Goal: Find specific page/section: Find specific page/section

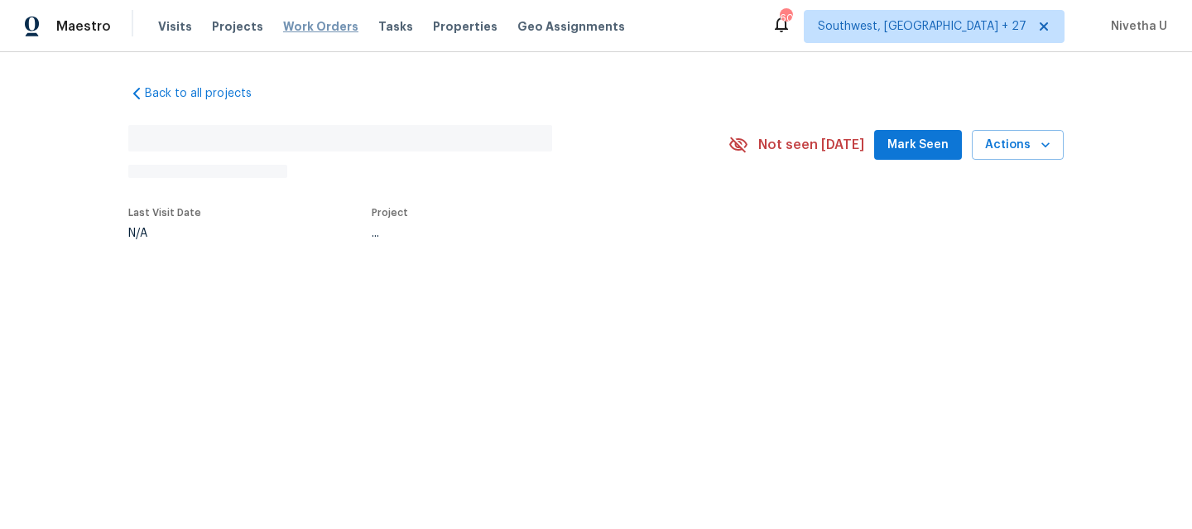
click at [301, 30] on span "Work Orders" at bounding box center [320, 26] width 75 height 17
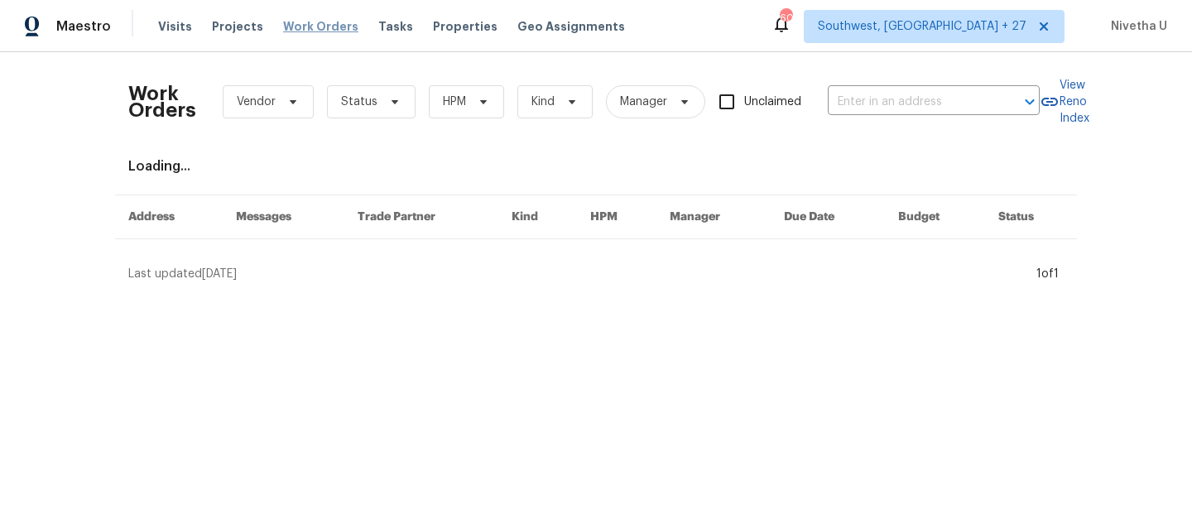
click at [324, 24] on span "Work Orders" at bounding box center [320, 26] width 75 height 17
click at [885, 98] on input "text" at bounding box center [911, 102] width 166 height 26
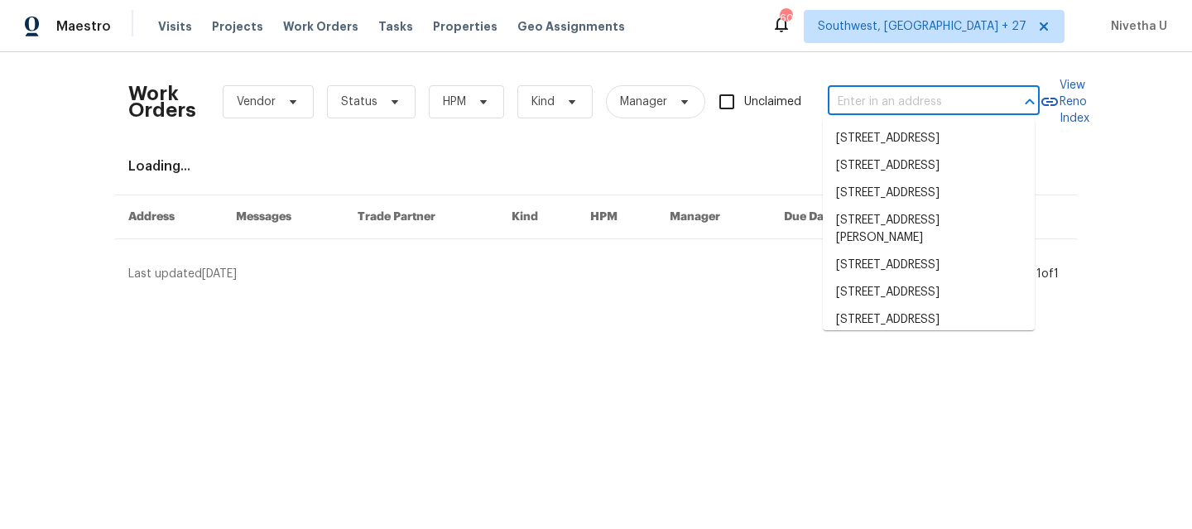
paste input "[STREET_ADDRESS]"
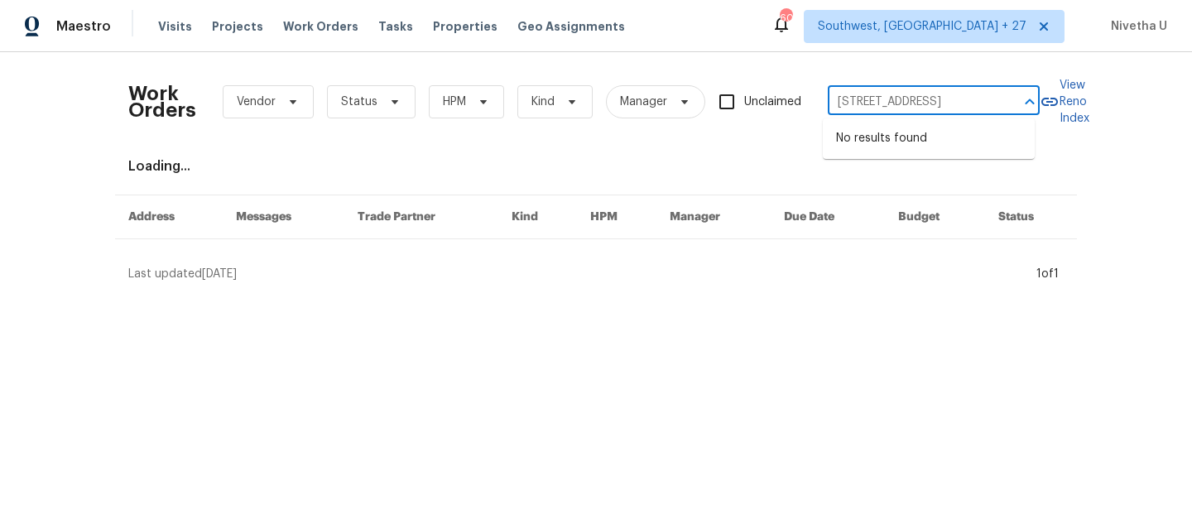
type input "[STREET_ADDRESS]"
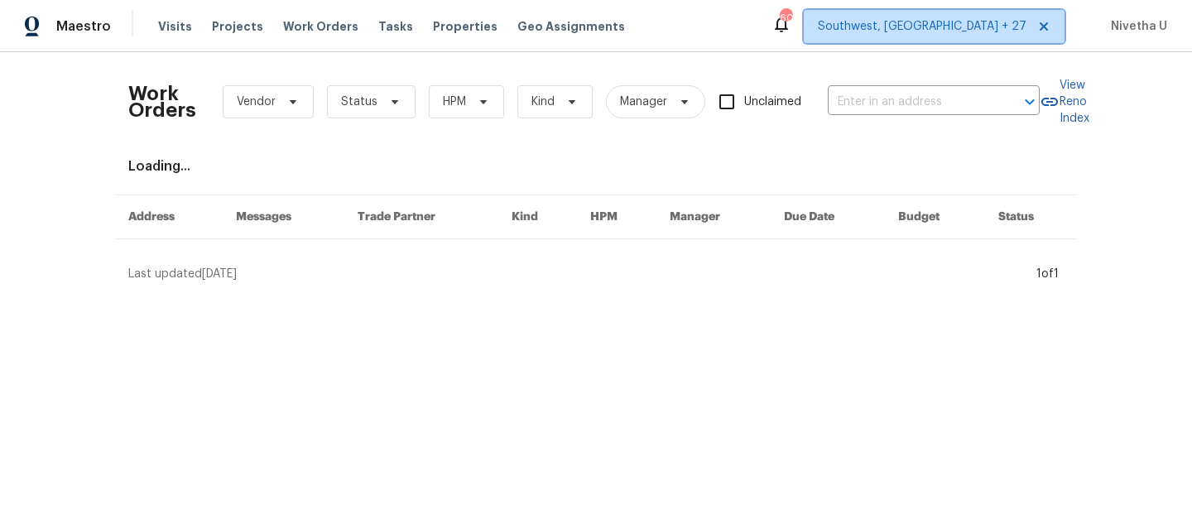
scroll to position [0, 0]
click at [957, 28] on span "Southwest, [GEOGRAPHIC_DATA] + 27" at bounding box center [922, 26] width 209 height 17
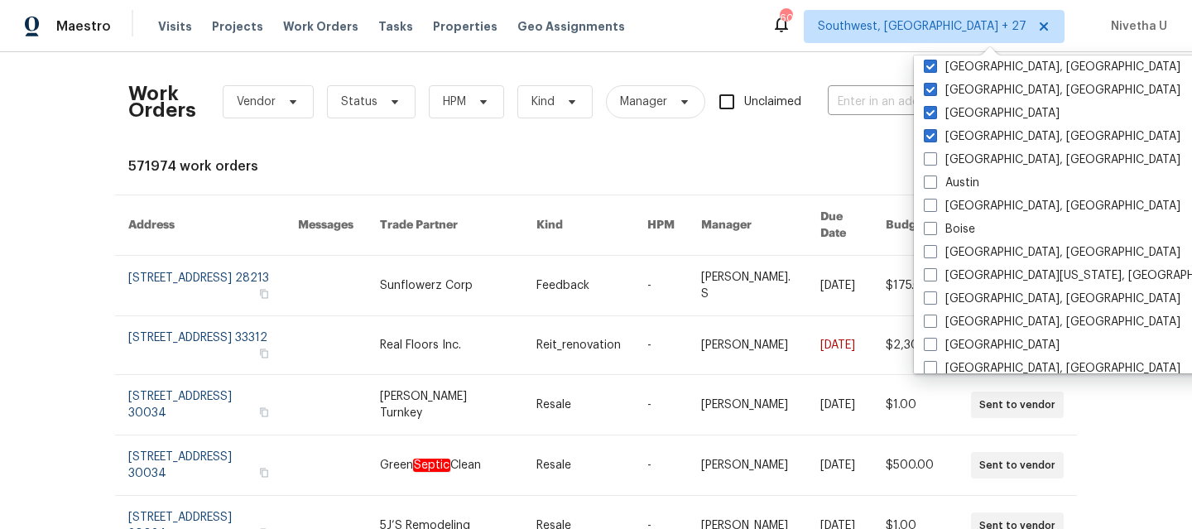
scroll to position [561, 0]
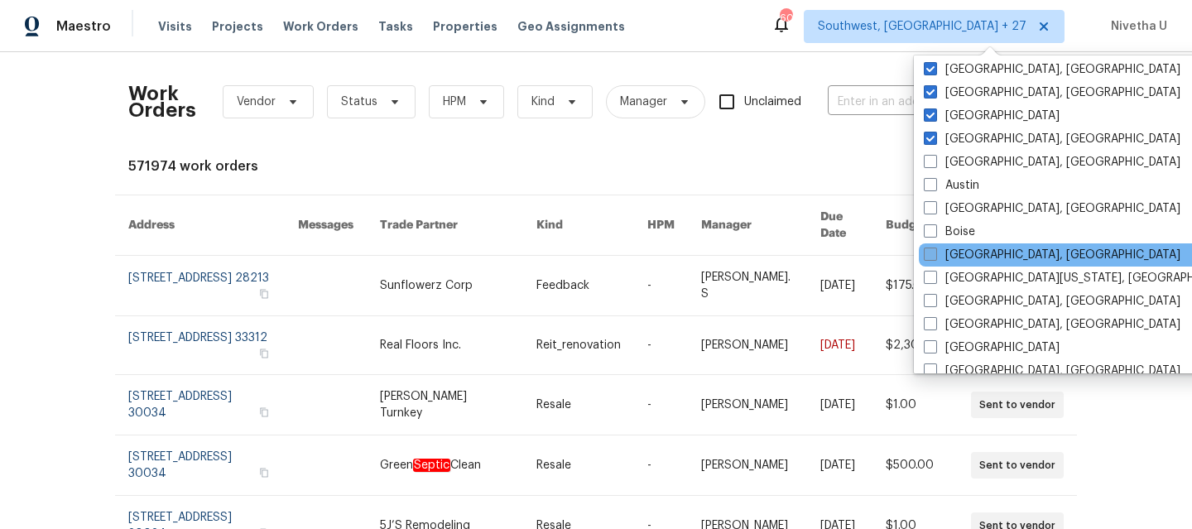
click at [955, 251] on label "[GEOGRAPHIC_DATA], [GEOGRAPHIC_DATA]" at bounding box center [1052, 255] width 257 height 17
click at [935, 251] on input "[GEOGRAPHIC_DATA], [GEOGRAPHIC_DATA]" at bounding box center [929, 252] width 11 height 11
checkbox input "true"
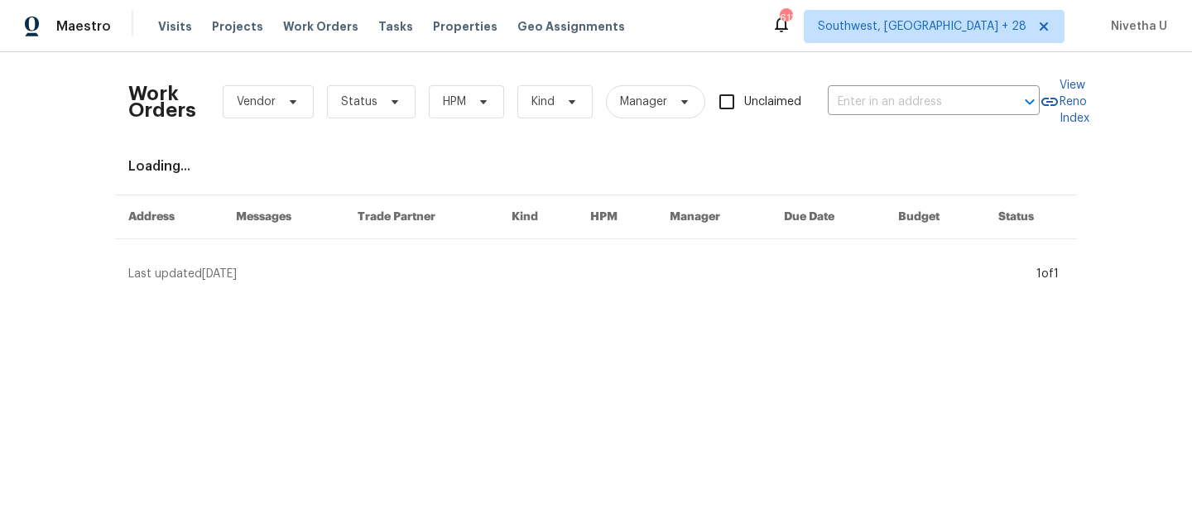
click at [871, 122] on div "Work Orders Vendor Status HPM Kind Manager Unclaimed ​" at bounding box center [584, 101] width 912 height 73
click at [863, 107] on input "text" at bounding box center [911, 102] width 166 height 26
paste input "[STREET_ADDRESS]"
type input "[STREET_ADDRESS]"
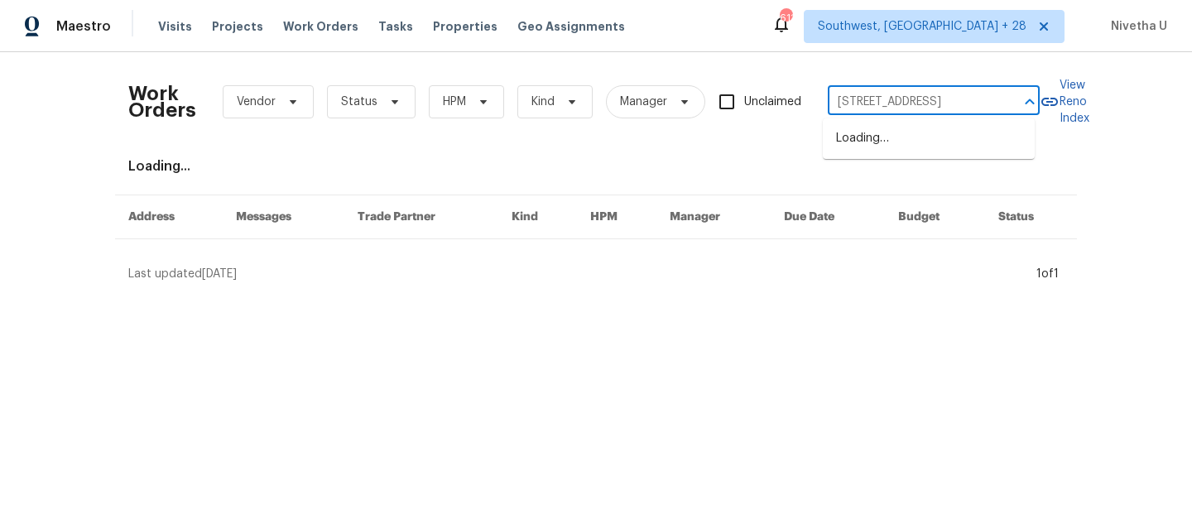
scroll to position [0, 46]
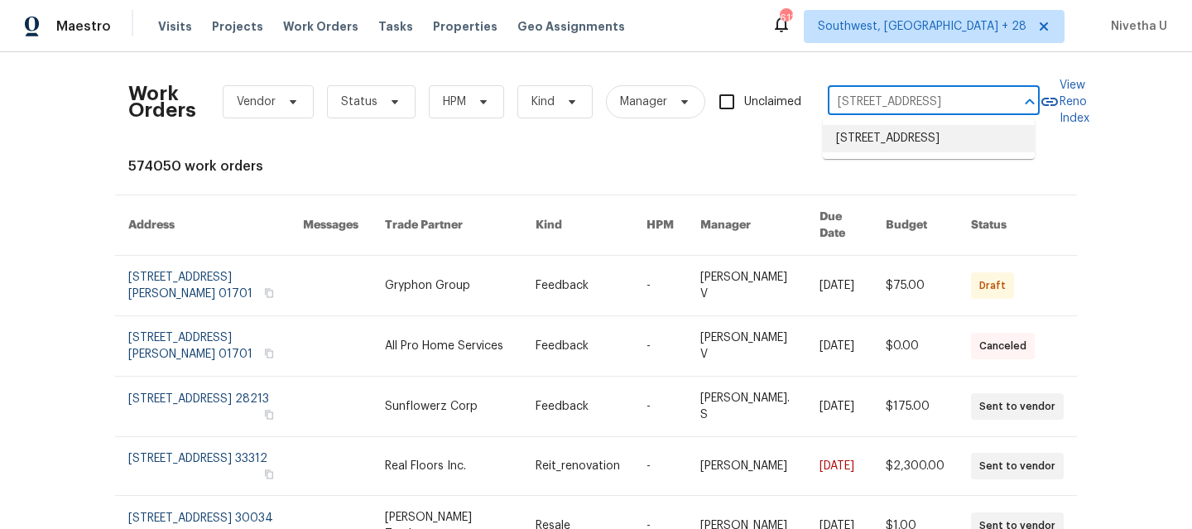
click at [881, 147] on li "[STREET_ADDRESS]" at bounding box center [929, 138] width 212 height 27
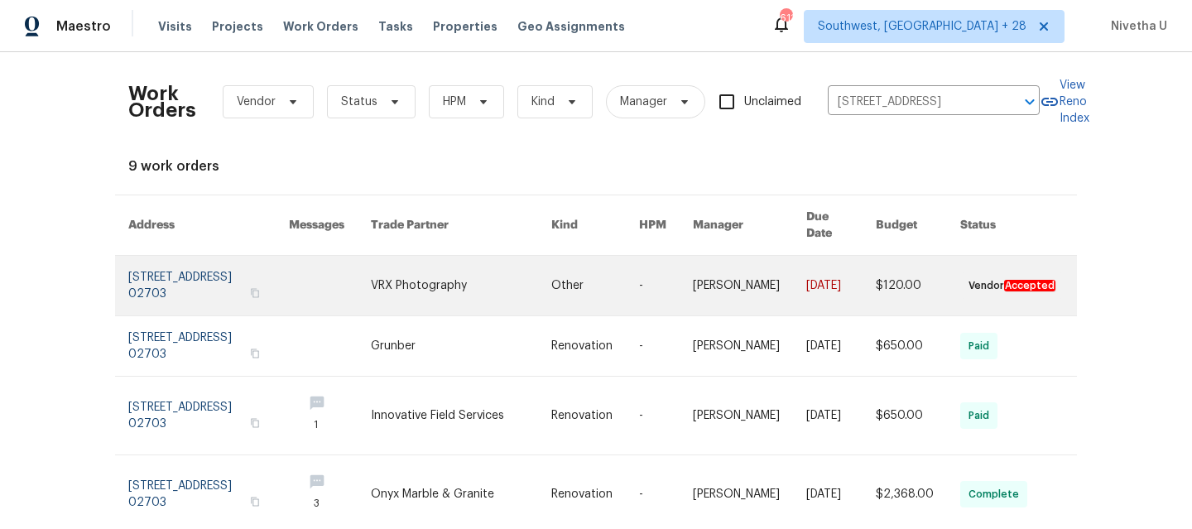
click at [174, 279] on link at bounding box center [208, 286] width 161 height 60
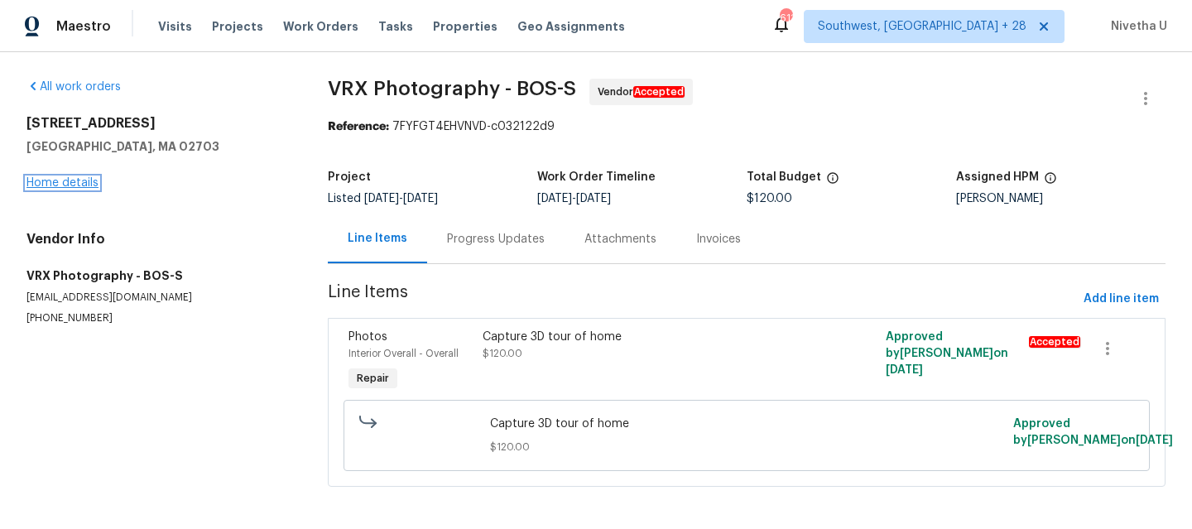
click at [60, 179] on link "Home details" at bounding box center [62, 183] width 72 height 12
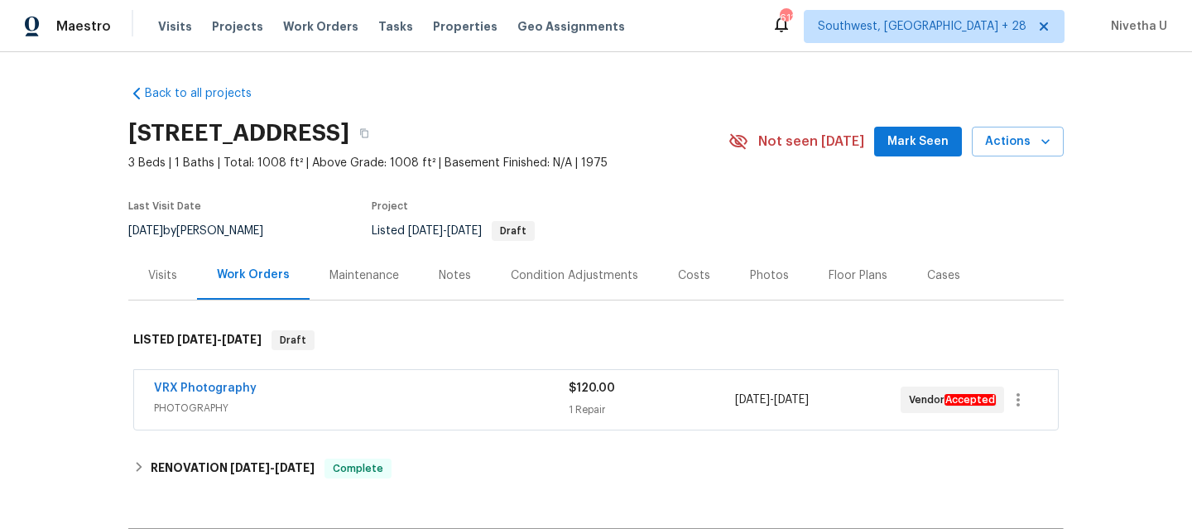
scroll to position [225, 0]
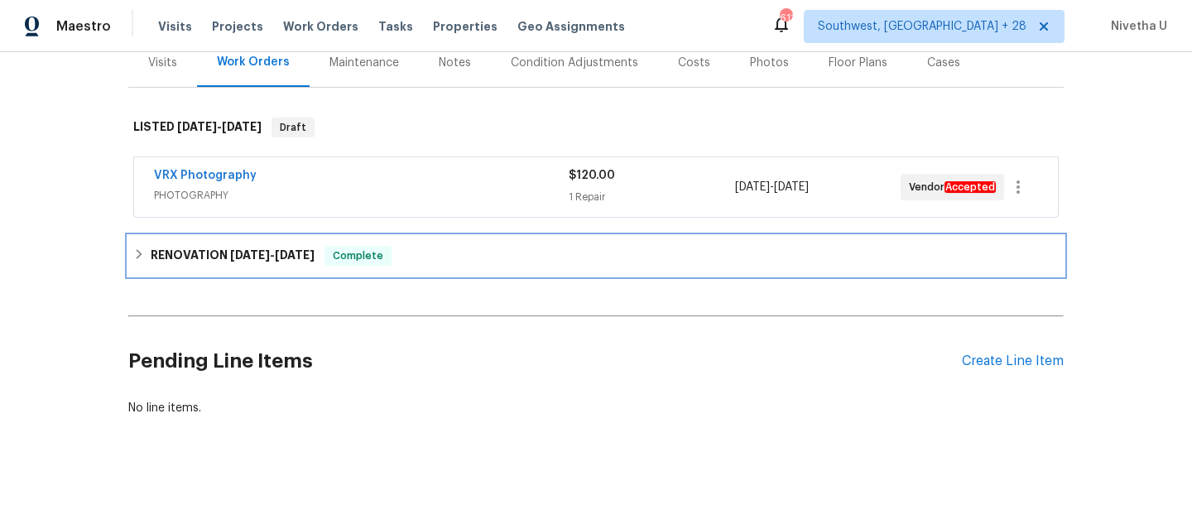
click at [445, 236] on div "RENOVATION [DATE] - [DATE] Complete" at bounding box center [596, 256] width 936 height 40
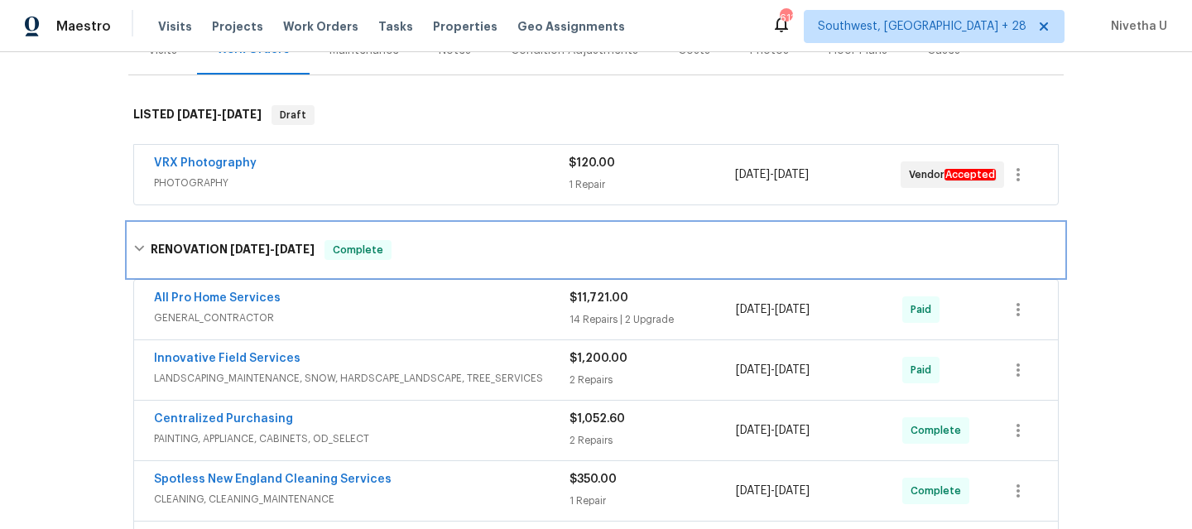
scroll to position [569, 0]
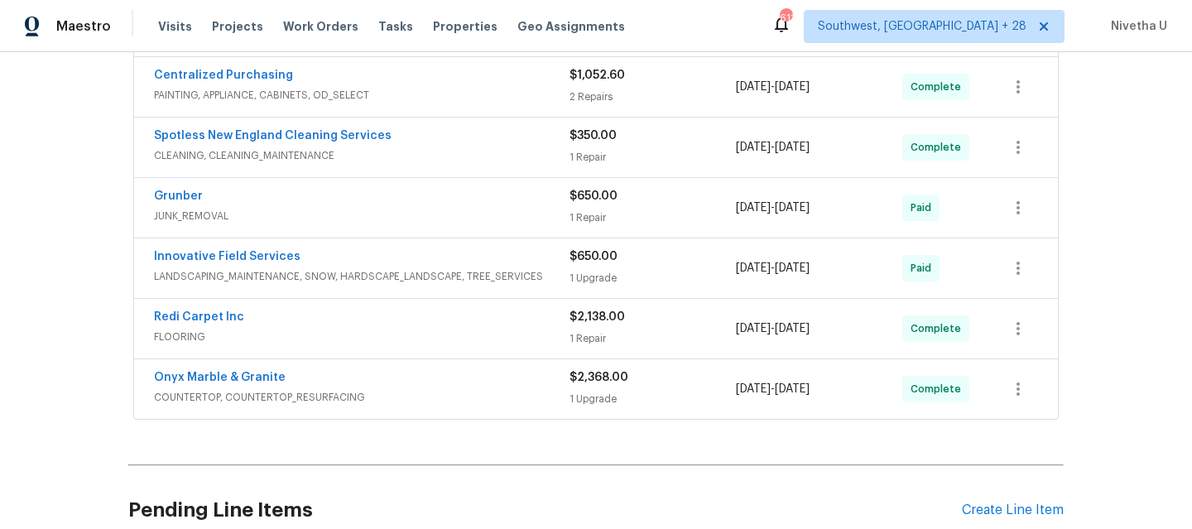
click at [418, 376] on div "Onyx Marble & Granite" at bounding box center [362, 379] width 416 height 20
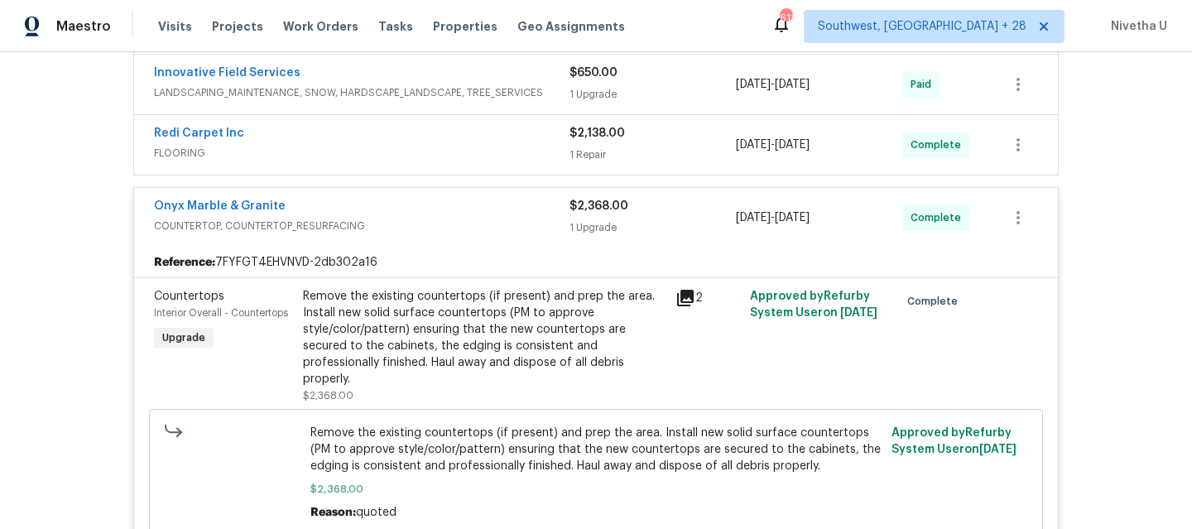
scroll to position [750, 0]
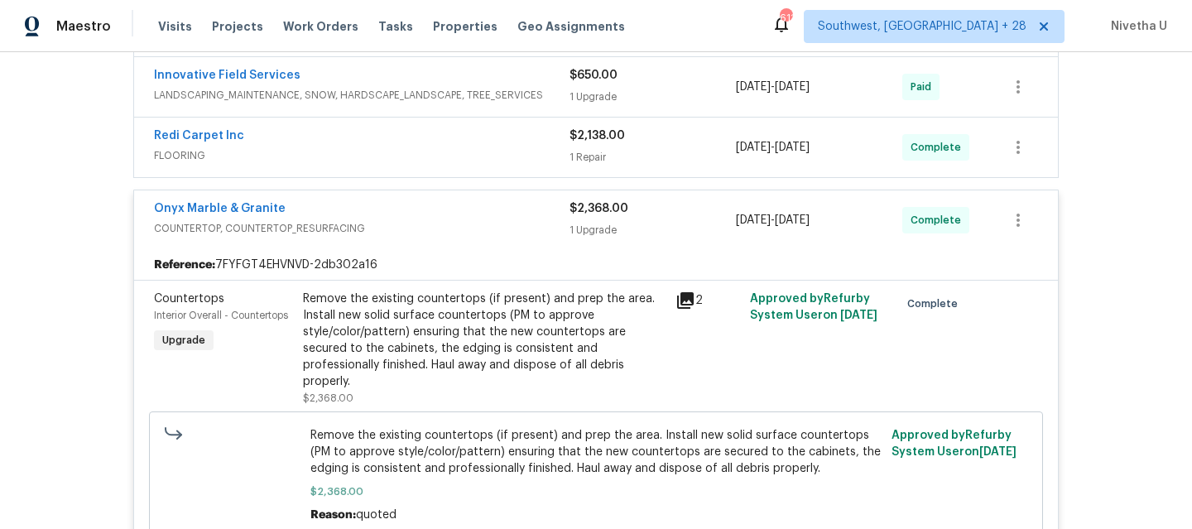
click at [414, 214] on div "Onyx Marble & Granite" at bounding box center [362, 210] width 416 height 20
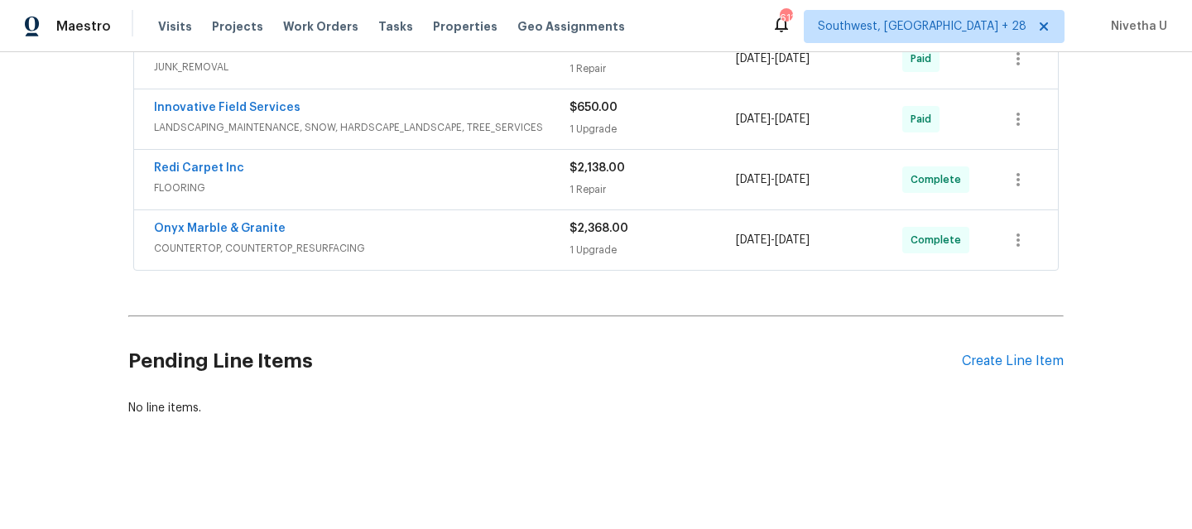
click at [410, 180] on span "FLOORING" at bounding box center [362, 188] width 416 height 17
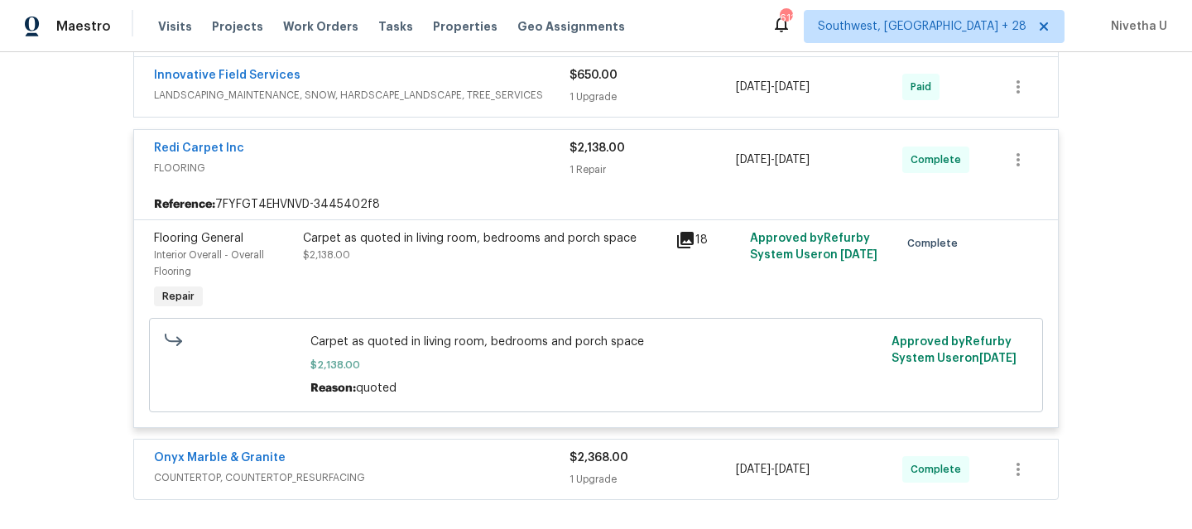
click at [410, 169] on span "FLOORING" at bounding box center [362, 168] width 416 height 17
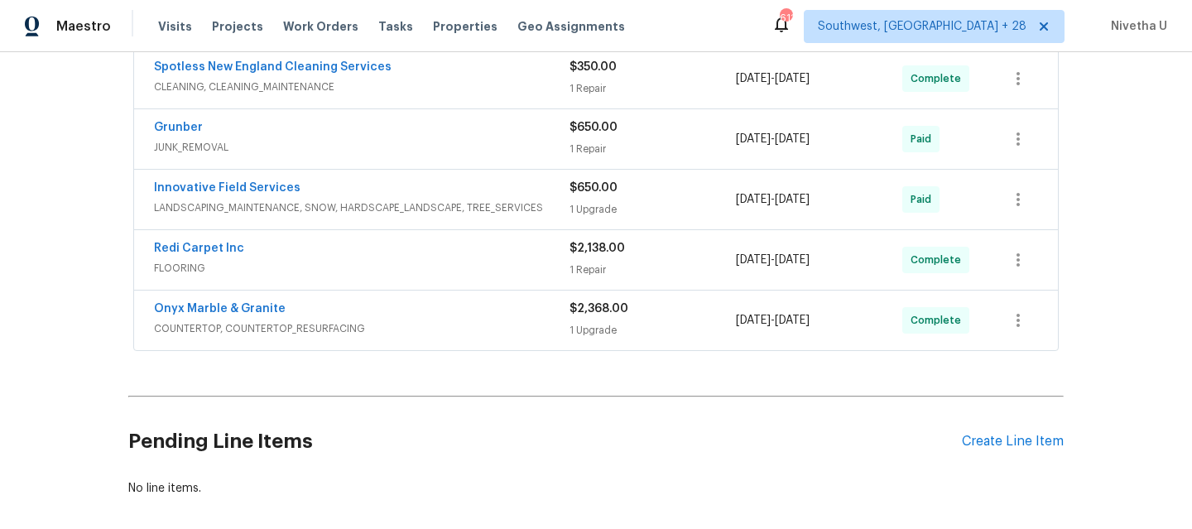
scroll to position [630, 0]
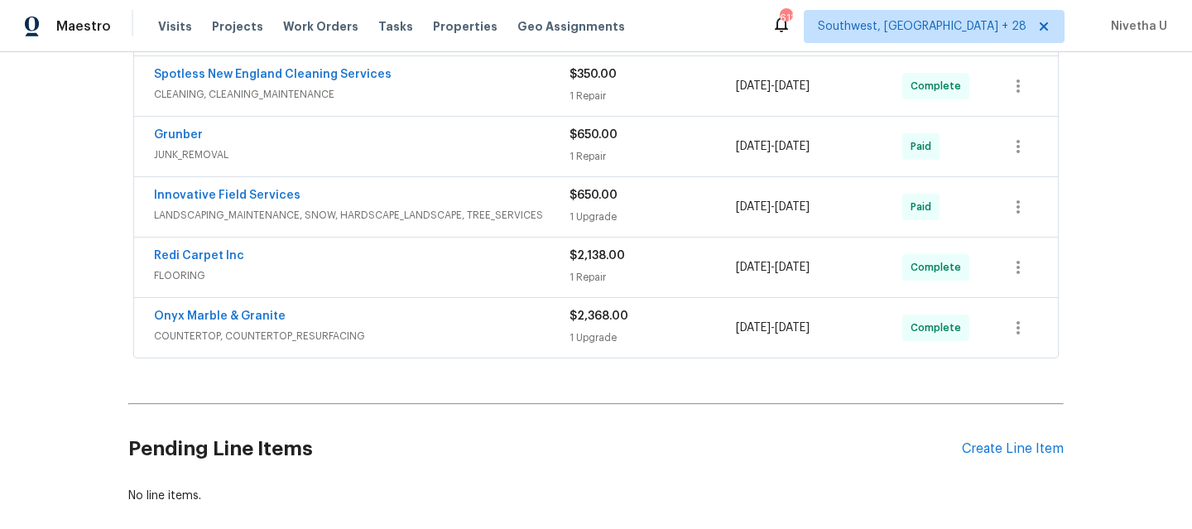
click at [469, 193] on div "Innovative Field Services" at bounding box center [362, 197] width 416 height 20
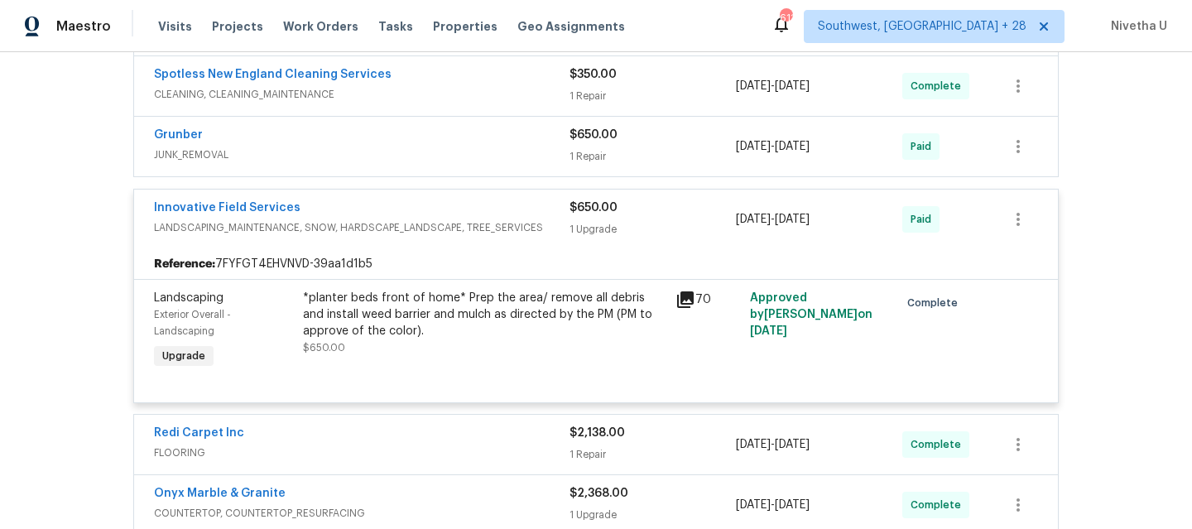
click at [471, 217] on div "Innovative Field Services" at bounding box center [362, 210] width 416 height 20
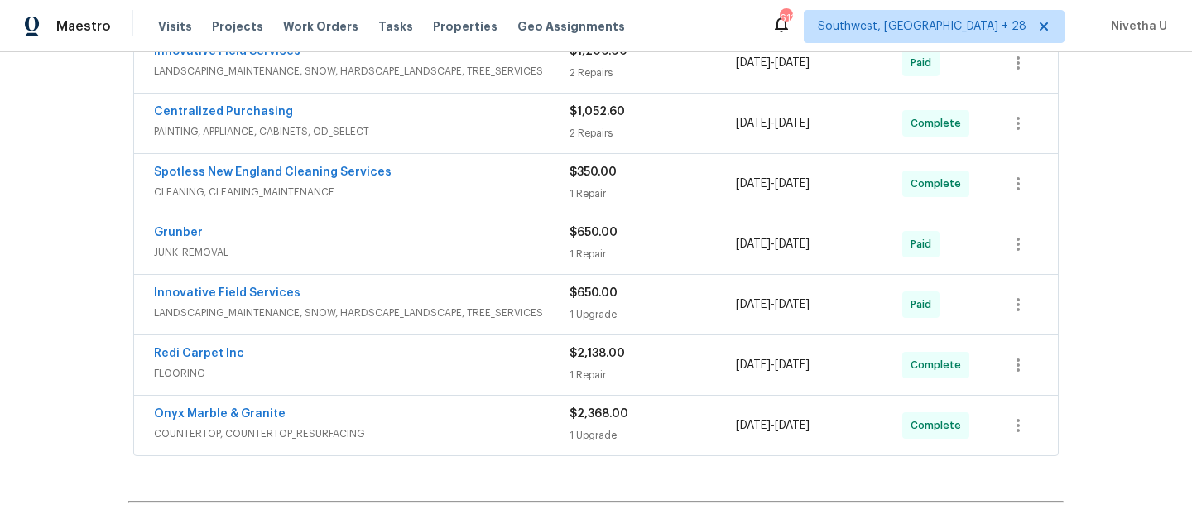
scroll to position [530, 0]
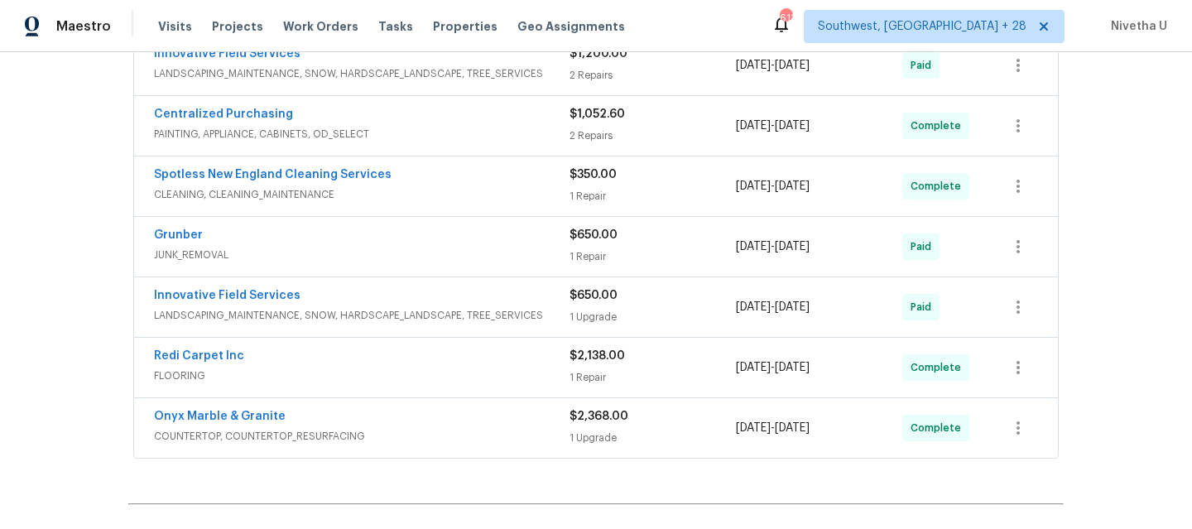
click at [466, 243] on div "Grunber" at bounding box center [362, 237] width 416 height 20
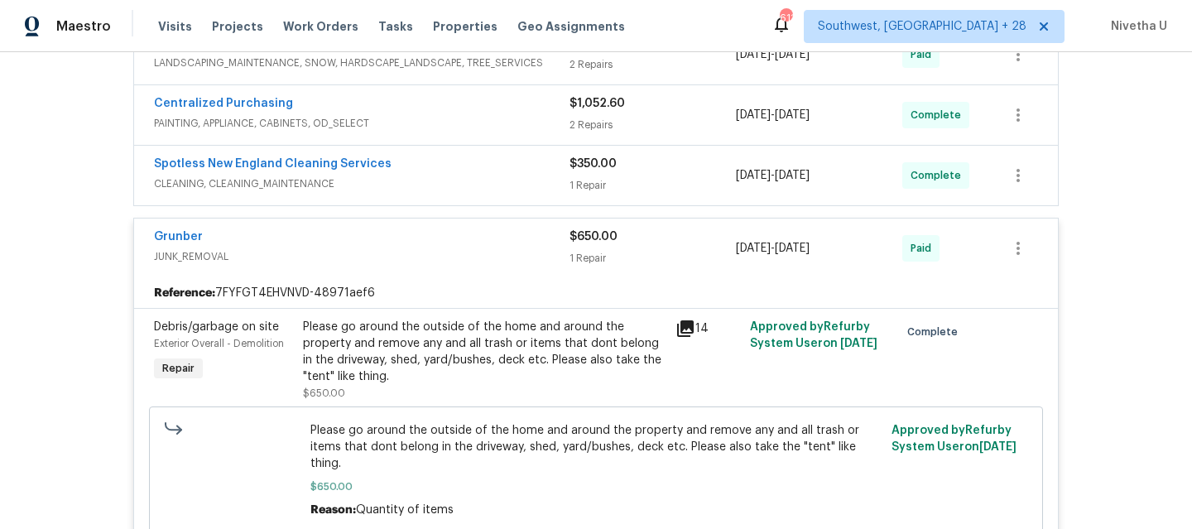
click at [466, 243] on div "Grunber" at bounding box center [362, 239] width 416 height 20
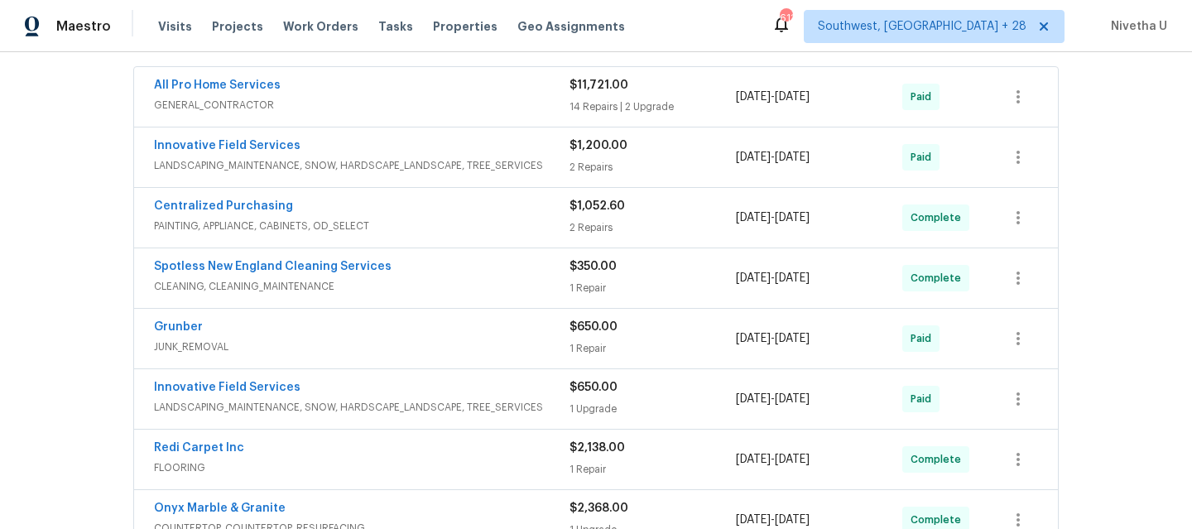
scroll to position [436, 0]
click at [452, 290] on span "CLEANING, CLEANING_MAINTENANCE" at bounding box center [362, 288] width 416 height 17
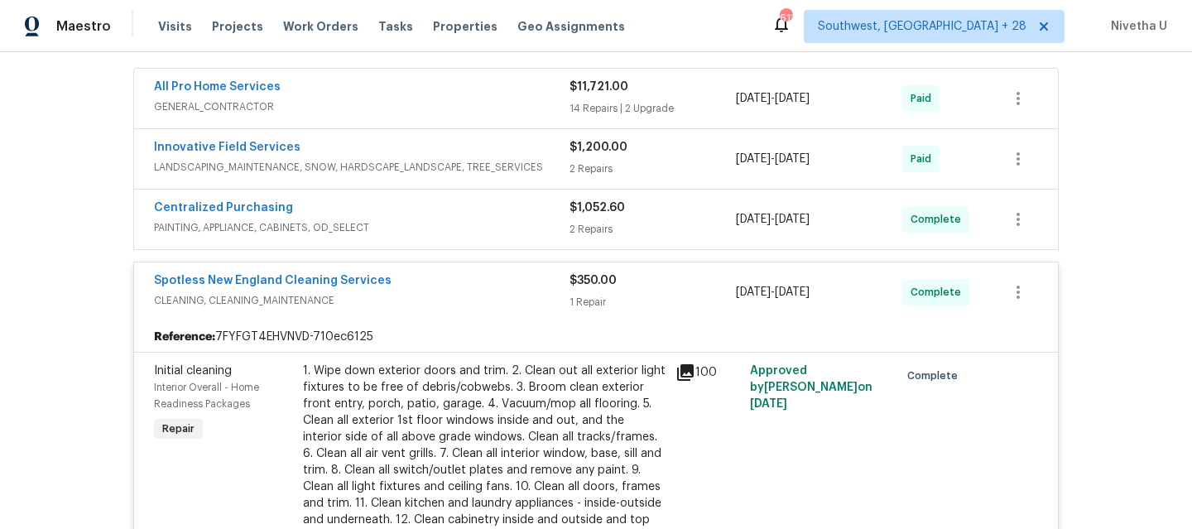
click at [452, 290] on div "Spotless New England Cleaning Services" at bounding box center [362, 282] width 416 height 20
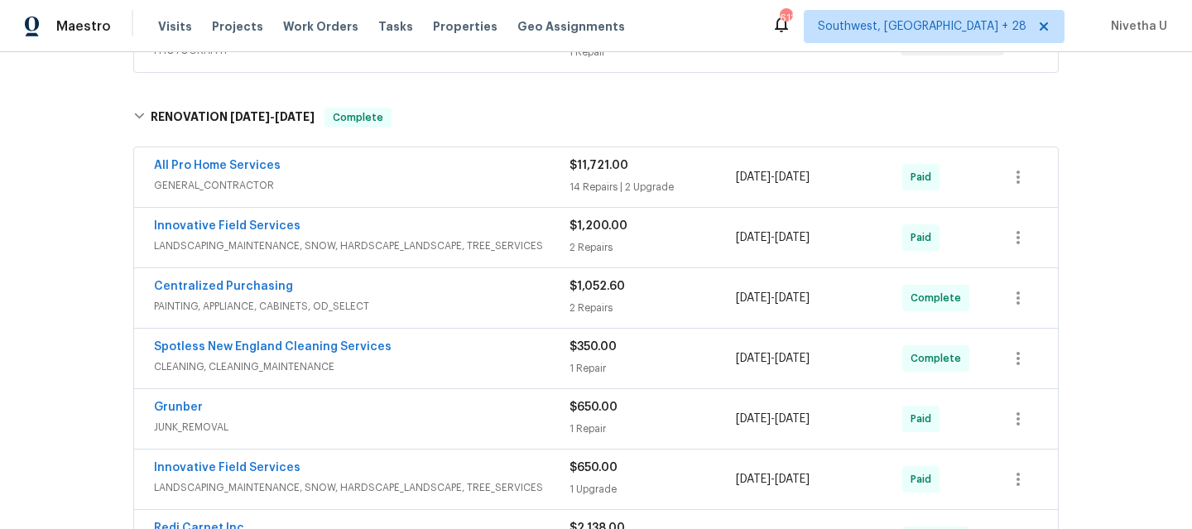
scroll to position [357, 0]
click at [453, 301] on span "PAINTING, APPLIANCE, CABINETS, OD_SELECT" at bounding box center [362, 307] width 416 height 17
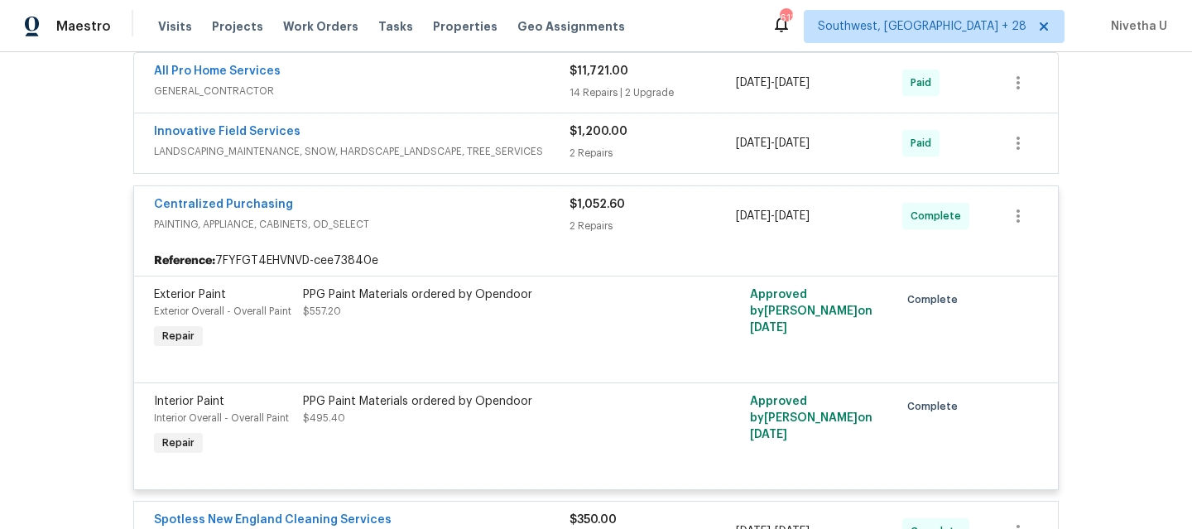
click at [426, 216] on span "PAINTING, APPLIANCE, CABINETS, OD_SELECT" at bounding box center [362, 224] width 416 height 17
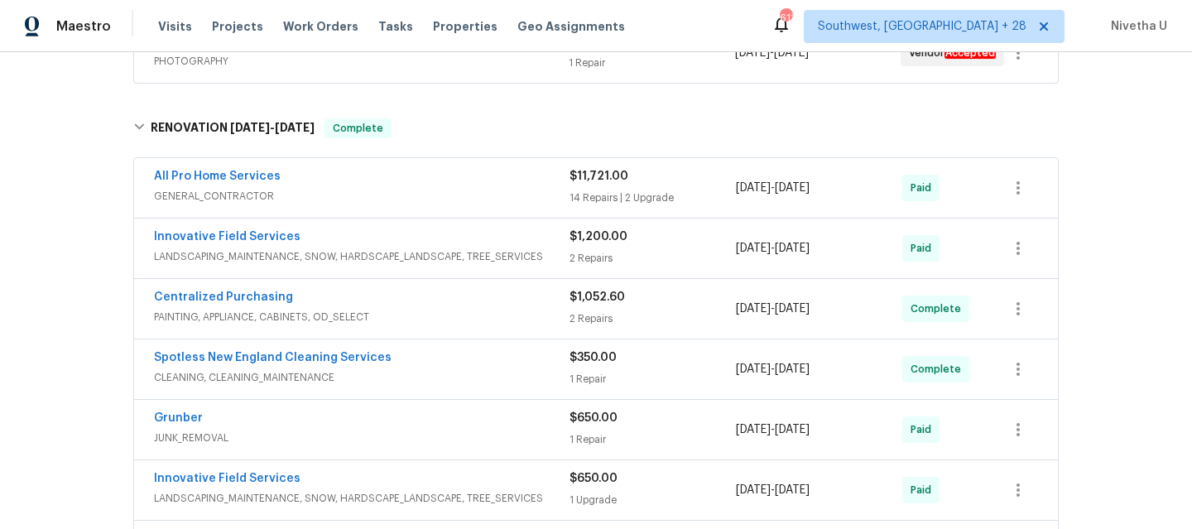
scroll to position [344, 0]
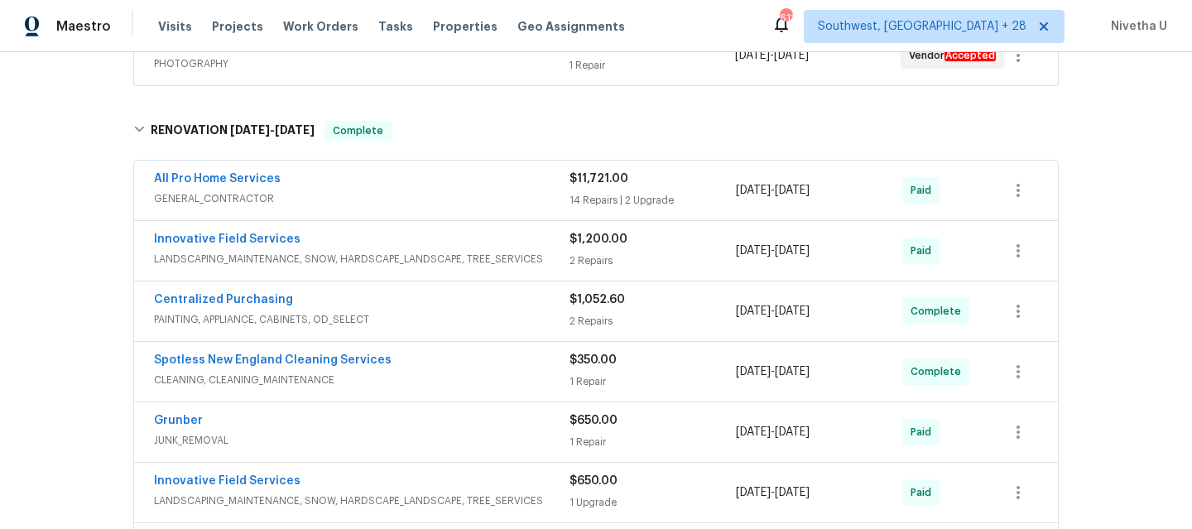
click at [434, 202] on span "GENERAL_CONTRACTOR" at bounding box center [362, 198] width 416 height 17
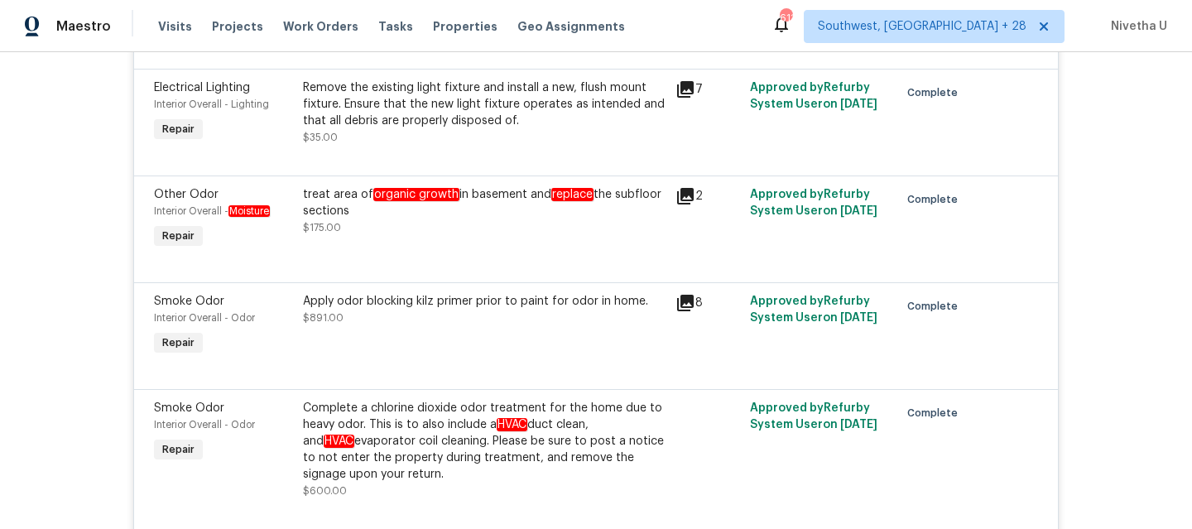
scroll to position [1982, 0]
